Goal: Information Seeking & Learning: Find specific fact

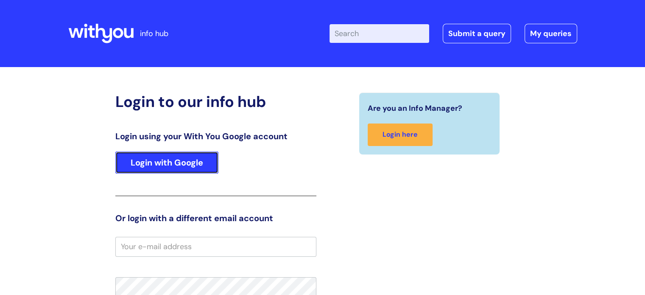
click at [192, 165] on link "Login with Google" at bounding box center [166, 162] width 103 height 22
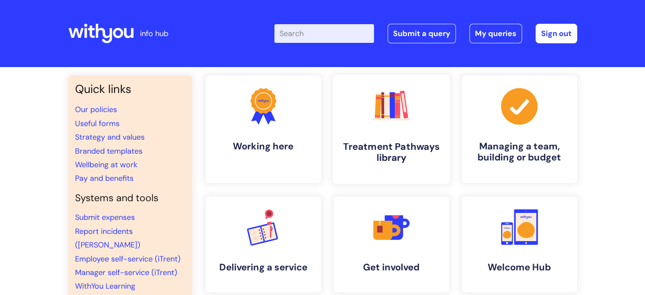
click at [392, 130] on link ".cls-1{fill:#f89b22;}.cls-1,.cls-2,.cls-3,.cls-4,.cls-5,.cls-6,.cls-7{stroke-wi…" at bounding box center [390, 129] width 117 height 109
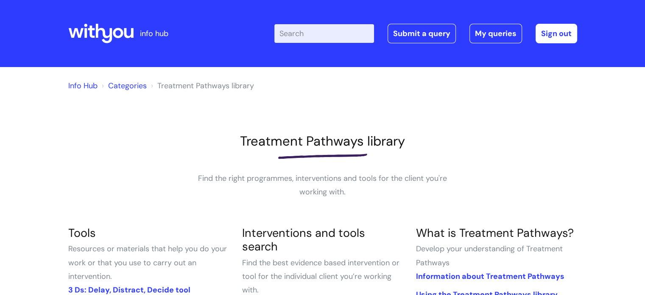
click at [337, 32] on input "Enter your search term here..." at bounding box center [324, 33] width 100 height 19
type input "aduit"
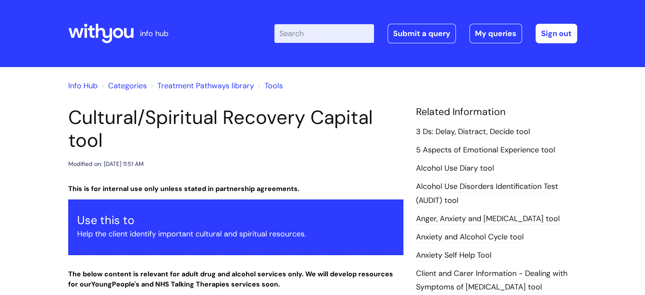
click at [337, 33] on input "Enter your search term here..." at bounding box center [324, 33] width 100 height 19
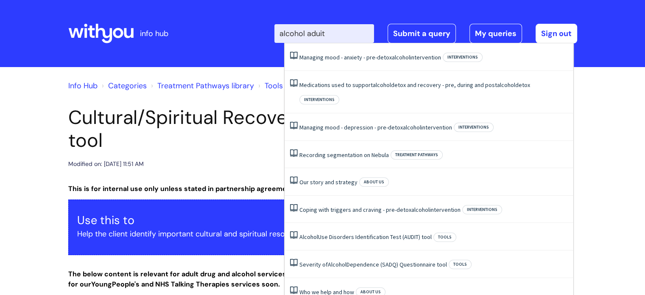
type input "alcohol aduit"
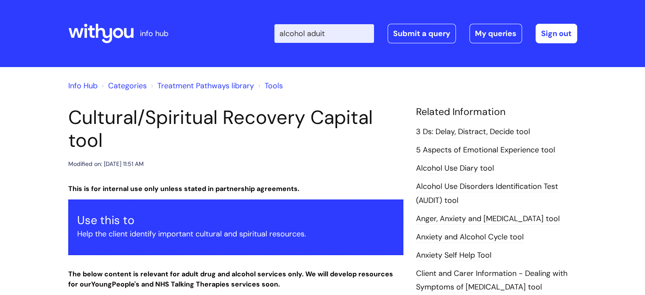
click at [188, 84] on link "Treatment Pathways library" at bounding box center [205, 86] width 97 height 10
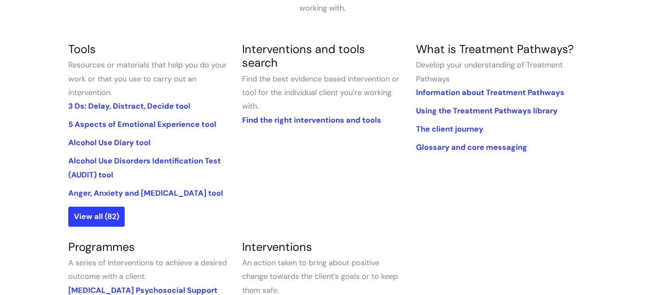
scroll to position [127, 0]
